Goal: Task Accomplishment & Management: Complete application form

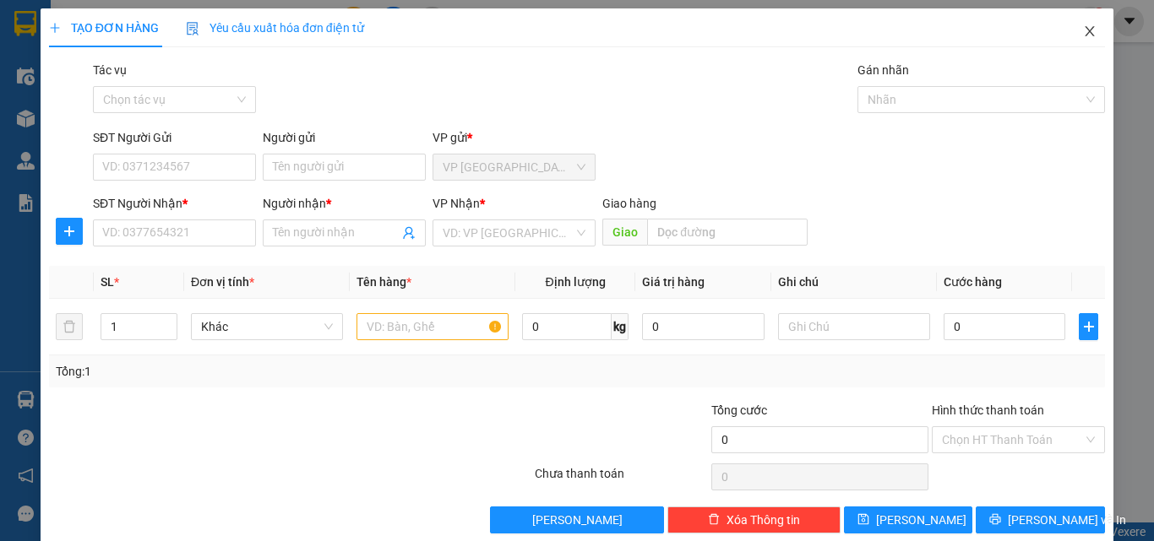
click at [1083, 32] on icon "close" at bounding box center [1090, 31] width 14 height 14
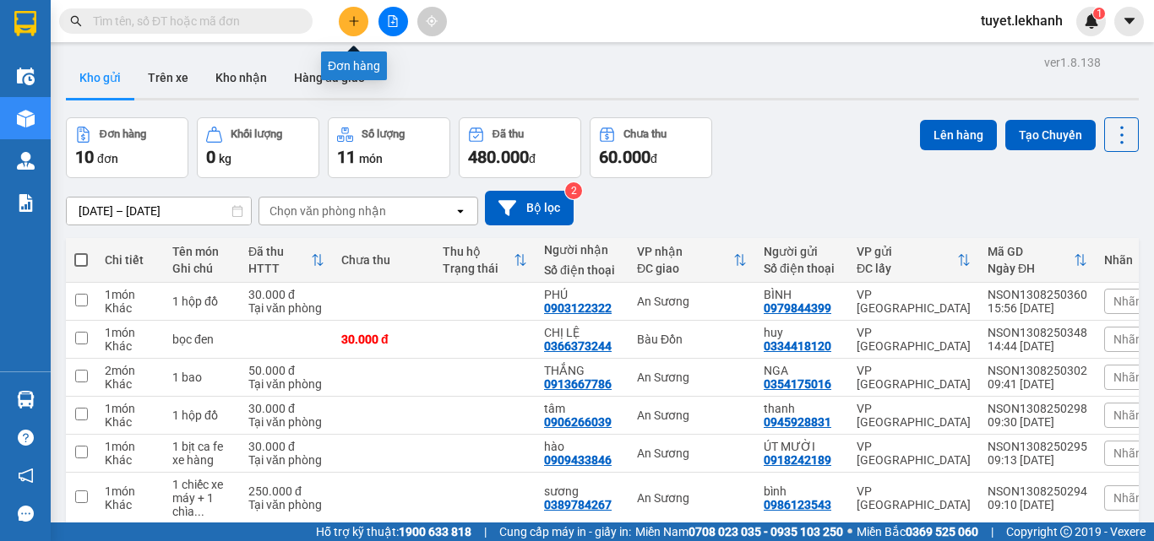
click at [351, 24] on icon "plus" at bounding box center [354, 21] width 12 height 12
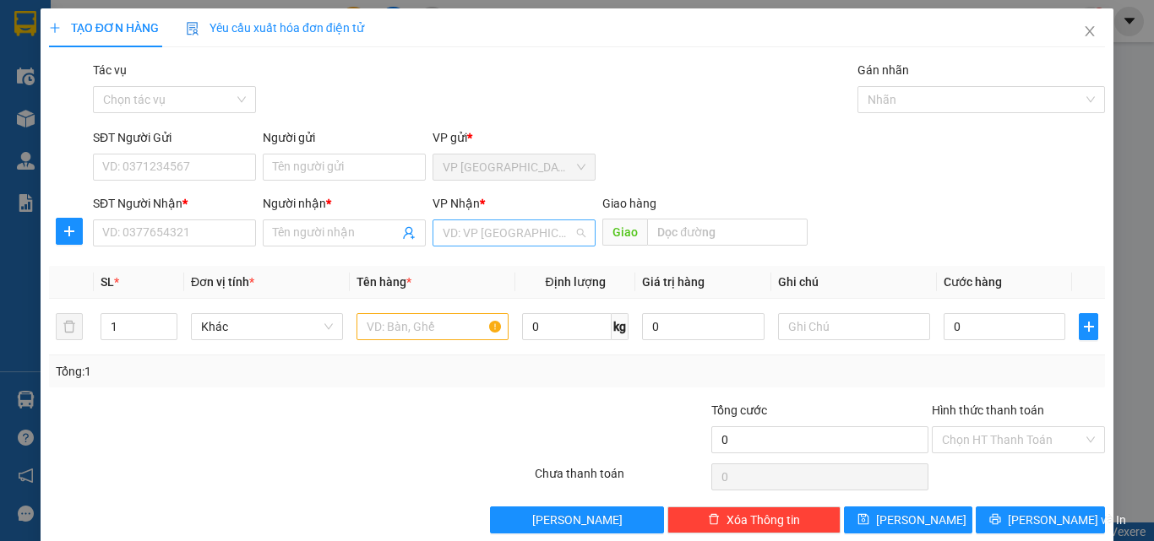
click at [542, 230] on input "search" at bounding box center [508, 232] width 131 height 25
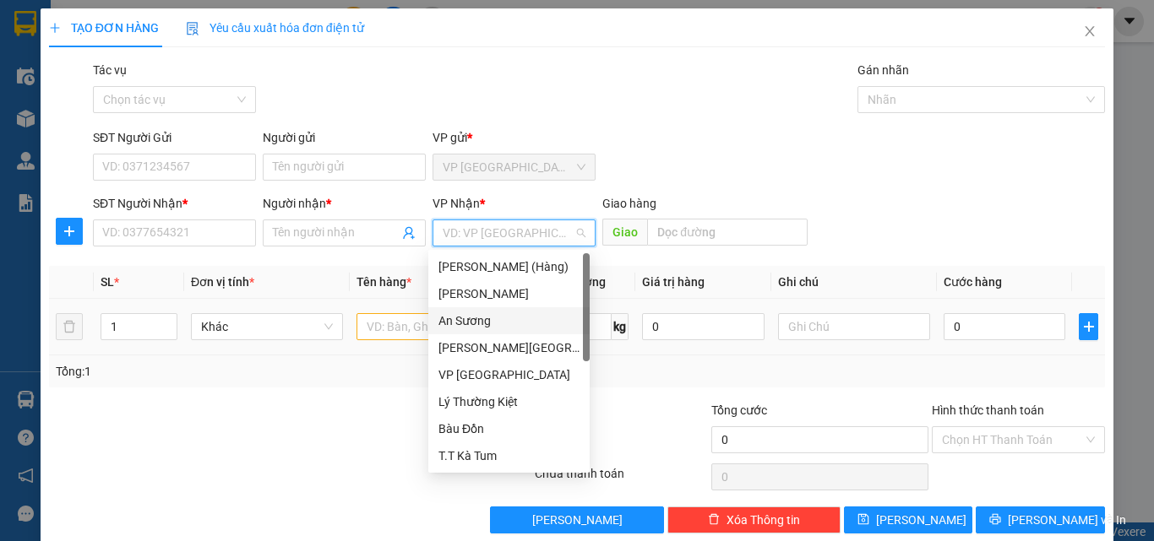
click at [492, 320] on div "An Sương" at bounding box center [508, 321] width 141 height 19
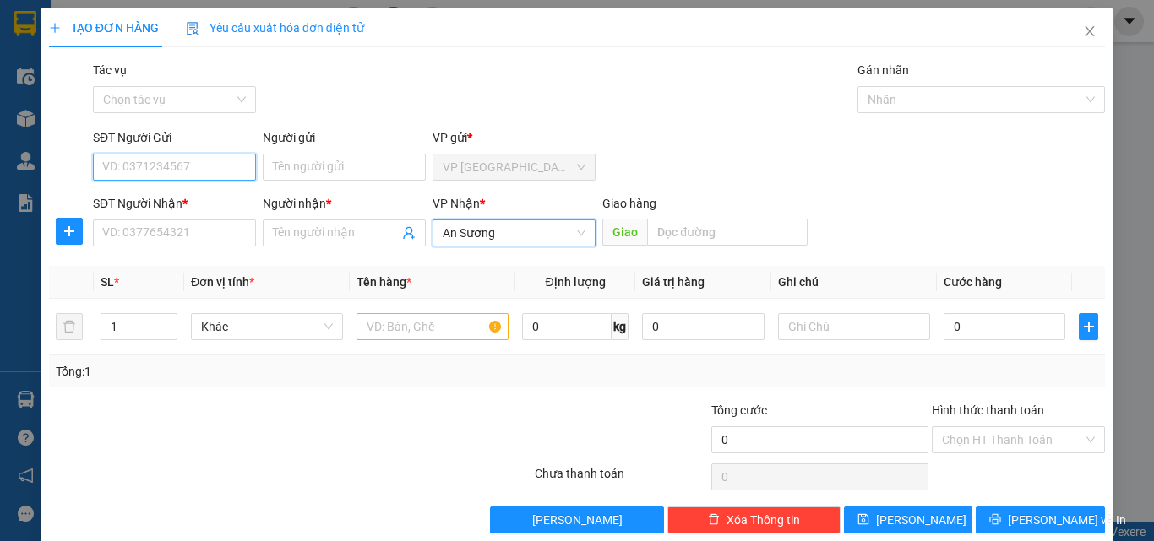
click at [236, 155] on input "SĐT Người Gửi" at bounding box center [174, 167] width 163 height 27
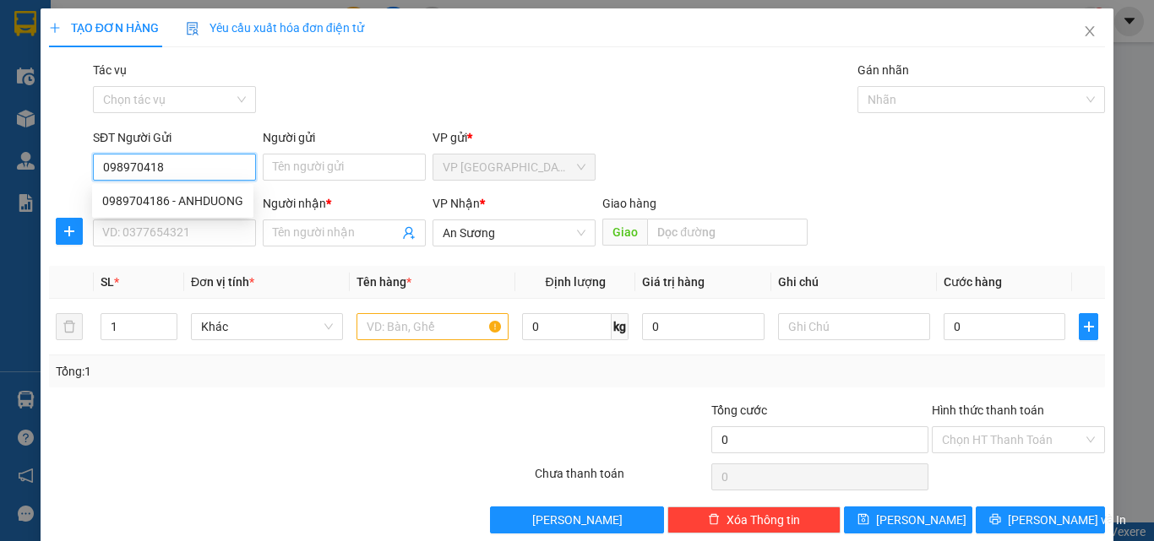
type input "0989704186"
click at [203, 192] on div "0989704186 - ANHDUONG" at bounding box center [172, 201] width 141 height 19
type input "ANHDUONG"
type input "30.000"
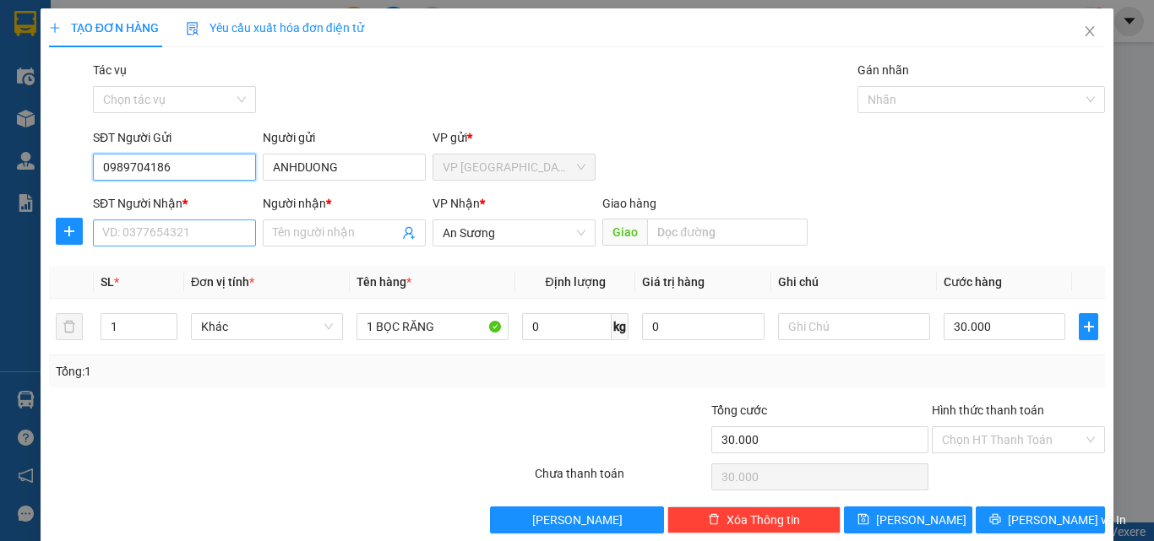
type input "0989704186"
click at [217, 236] on input "SĐT Người Nhận *" at bounding box center [174, 233] width 163 height 27
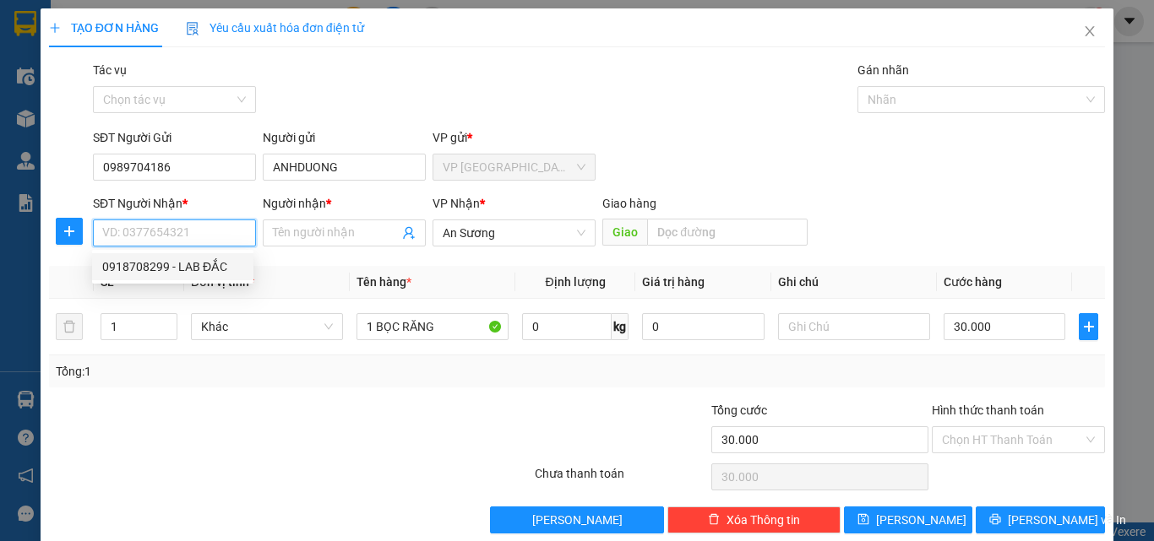
click at [226, 269] on div "0918708299 - LAB ĐẮC" at bounding box center [172, 267] width 141 height 19
type input "0918708299"
type input "LAB ĐẮC"
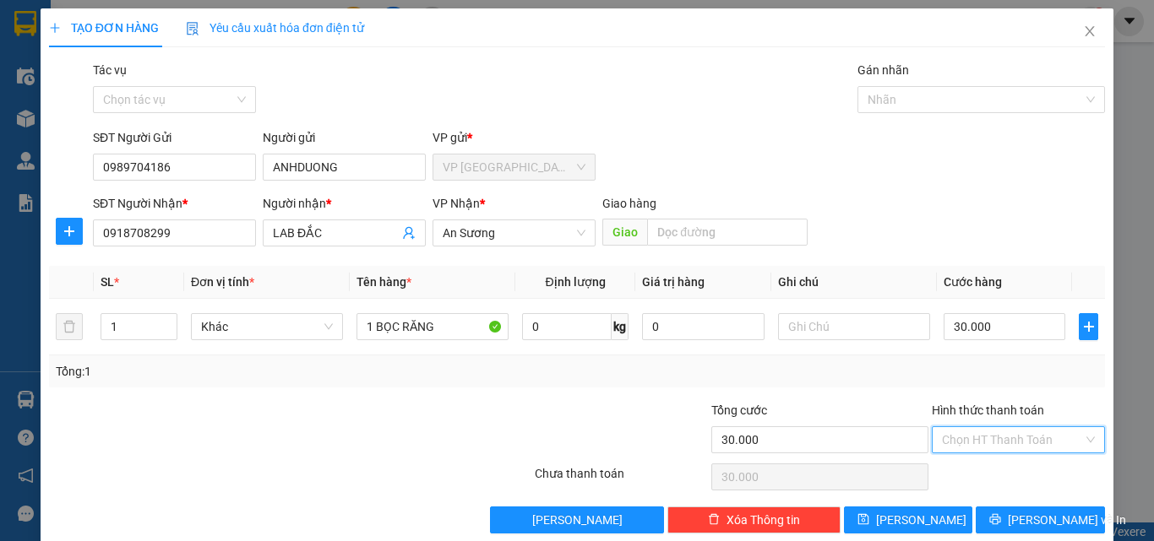
click at [1046, 441] on input "Hình thức thanh toán" at bounding box center [1012, 439] width 141 height 25
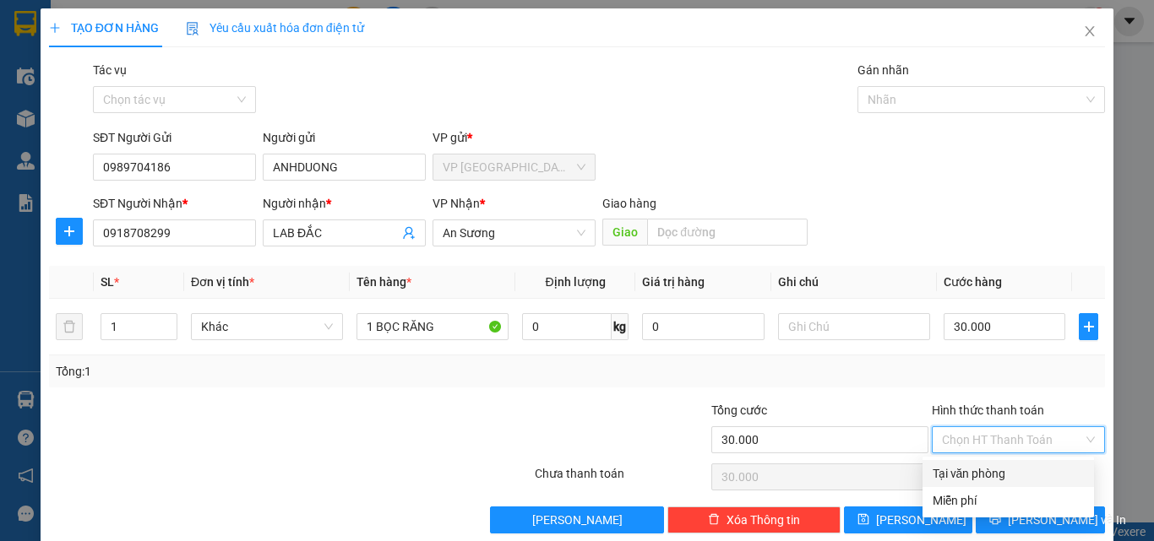
click at [1002, 470] on div "Tại văn phòng" at bounding box center [1007, 474] width 151 height 19
type input "0"
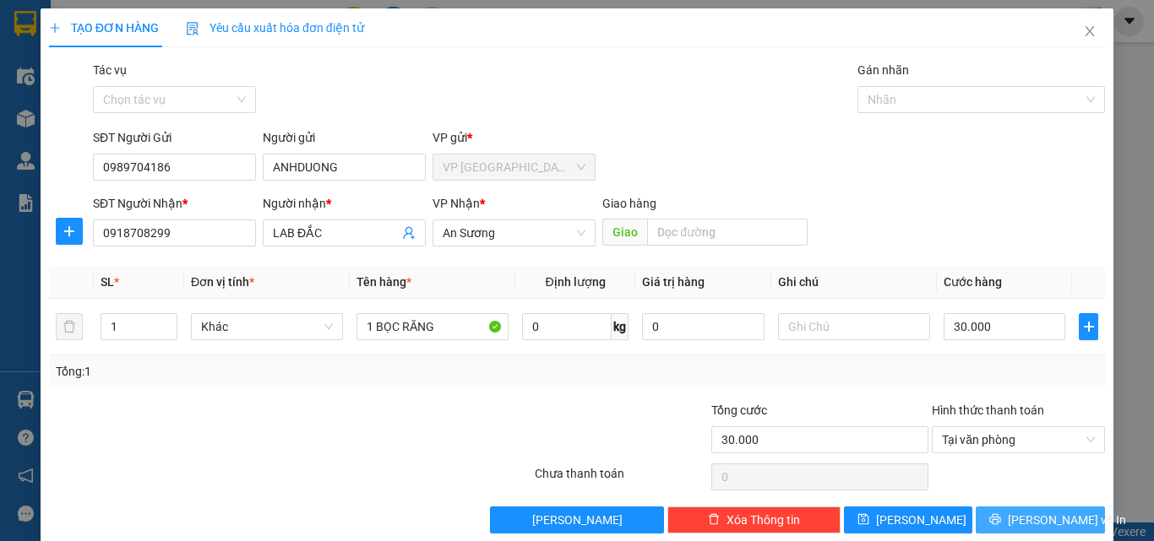
click at [1020, 527] on span "[PERSON_NAME] và In" at bounding box center [1067, 520] width 118 height 19
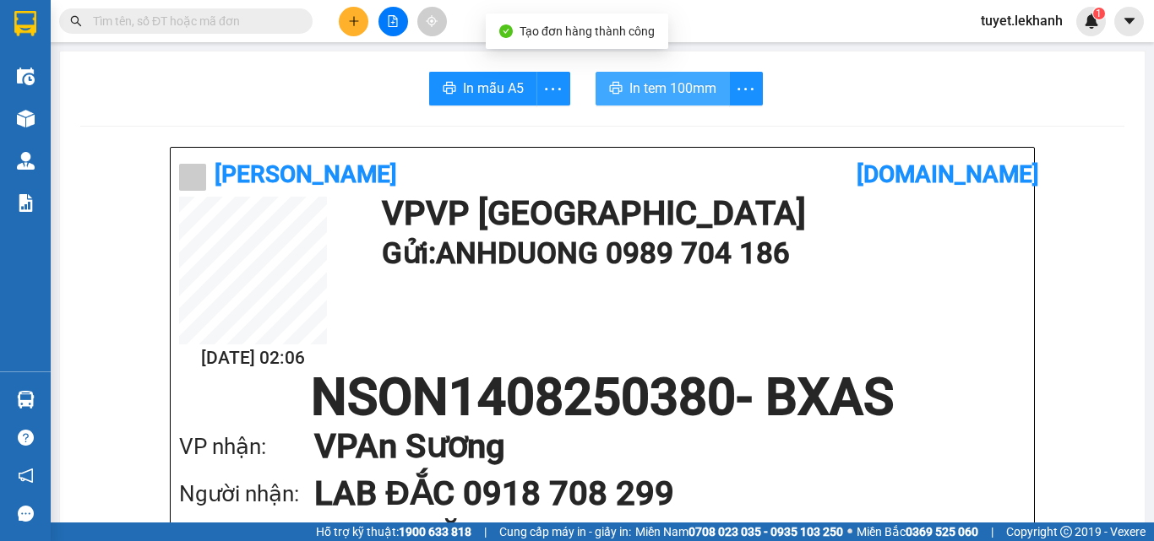
click at [681, 85] on span "In tem 100mm" at bounding box center [672, 88] width 87 height 21
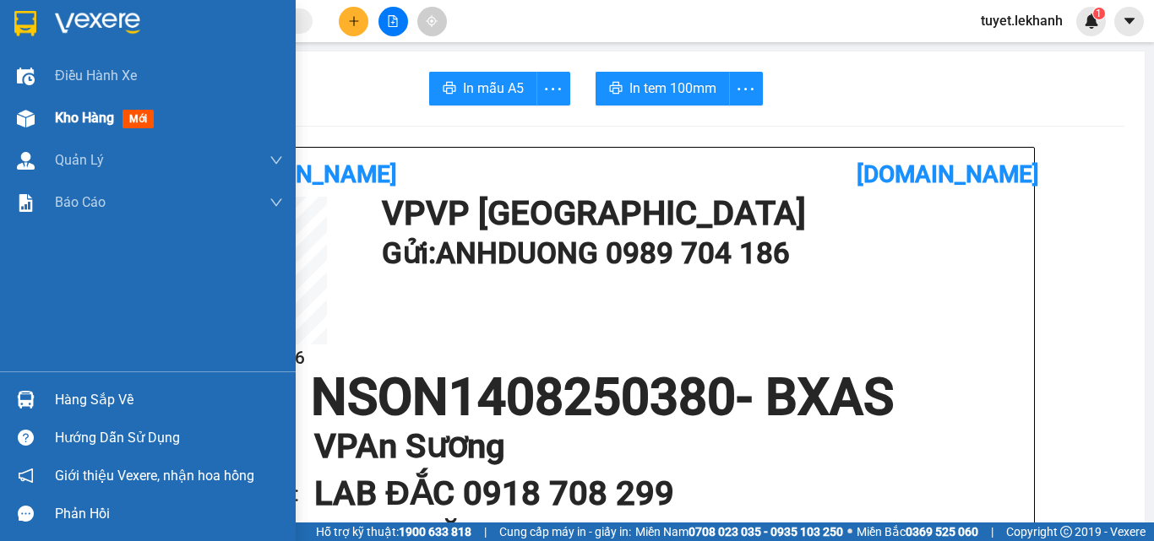
click at [43, 122] on div "Kho hàng mới" at bounding box center [148, 118] width 296 height 42
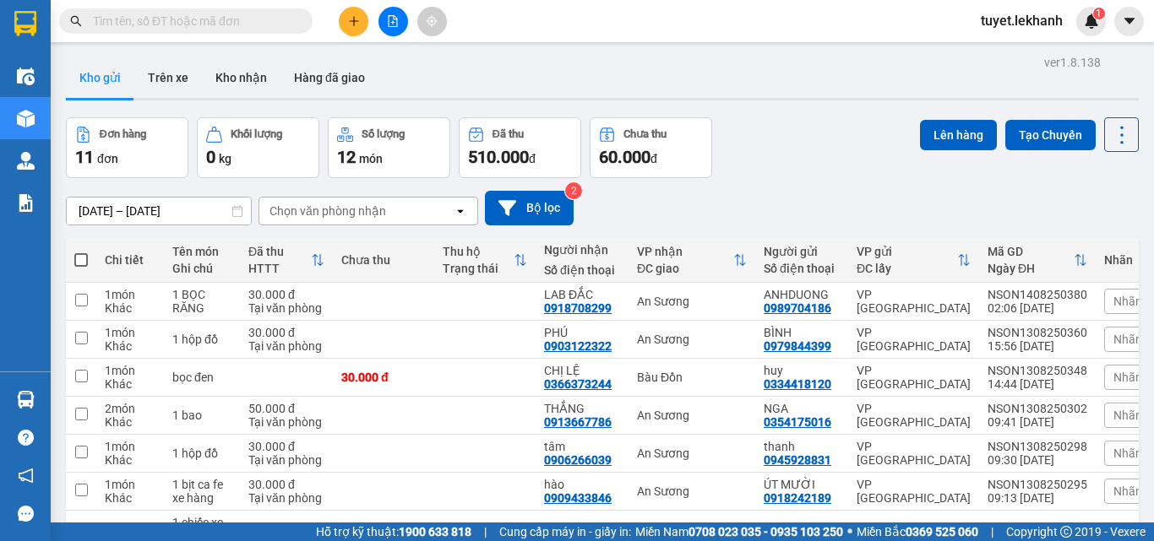
click at [161, 216] on input "13/08/2025 – 14/08/2025" at bounding box center [159, 211] width 184 height 27
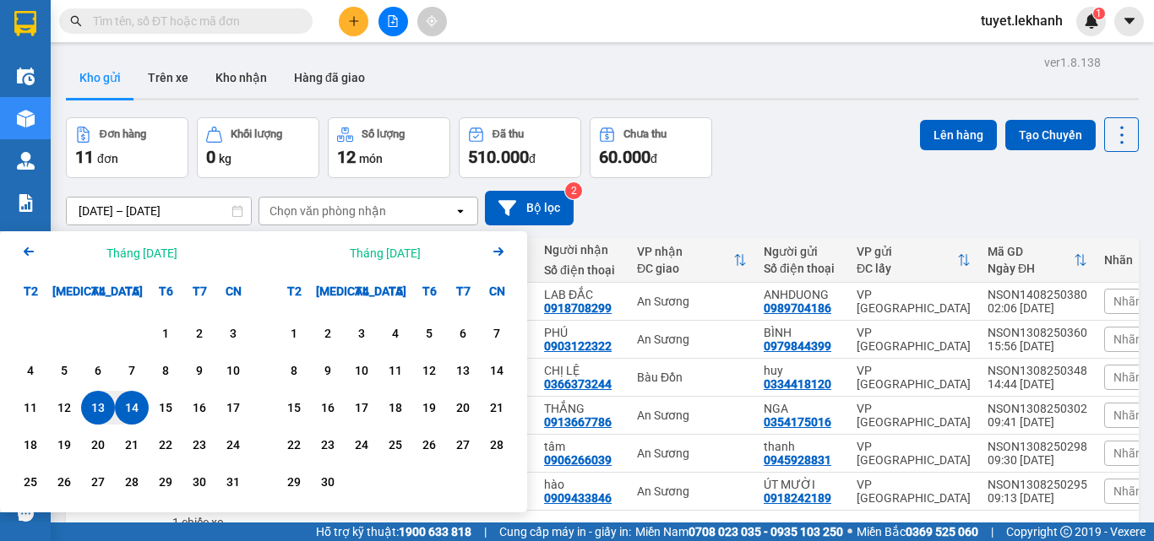
click at [134, 412] on div "14" at bounding box center [132, 408] width 24 height 20
type input "14/08/2025 – 14/08/2025"
